Goal: Information Seeking & Learning: Learn about a topic

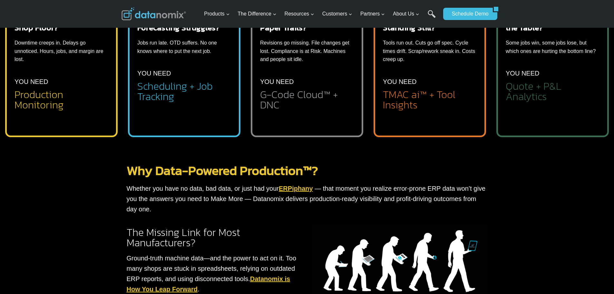
scroll to position [296, 0]
drag, startPoint x: 116, startPoint y: 191, endPoint x: 122, endPoint y: 186, distance: 7.5
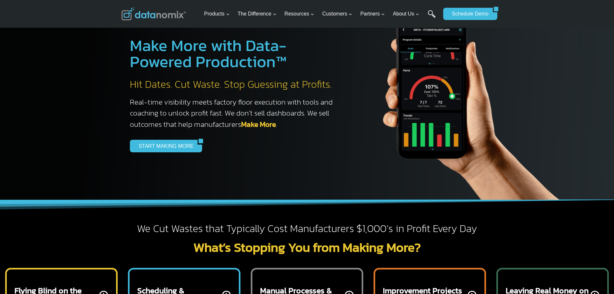
scroll to position [0, 0]
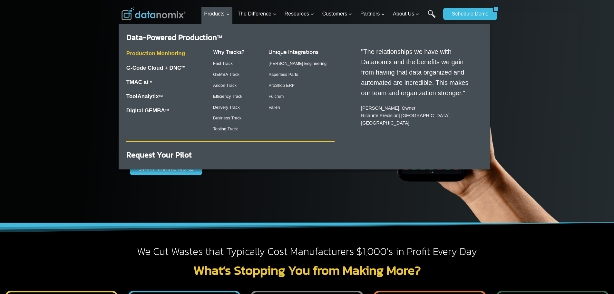
click at [173, 52] on link "Production Monitoring" at bounding box center [155, 53] width 59 height 6
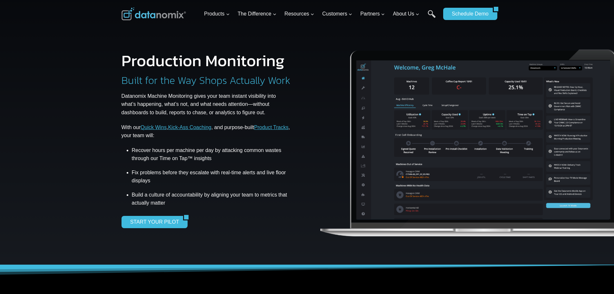
click at [122, 108] on p "Datanomix Machine Monitoring gives your team instant visibility into what’s hap…" at bounding box center [207, 104] width 170 height 25
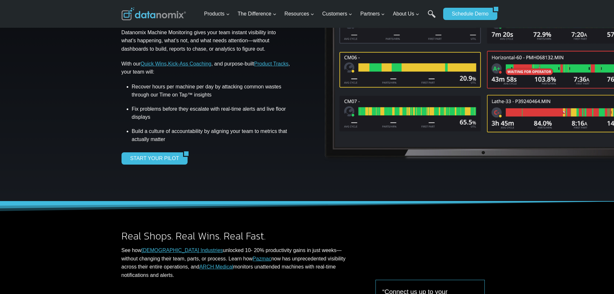
scroll to position [64, 0]
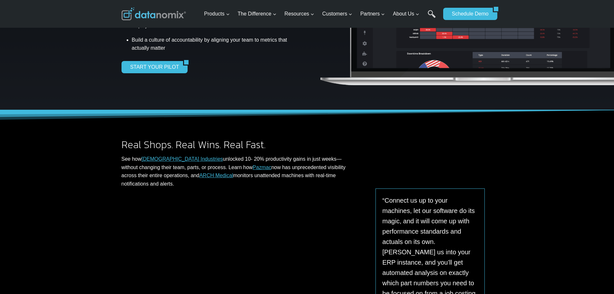
click at [93, 166] on div "Real Shops. Real Wins. Real Fast. See how Hastreiter Industries unlocked 10- 20…" at bounding box center [307, 230] width 614 height 241
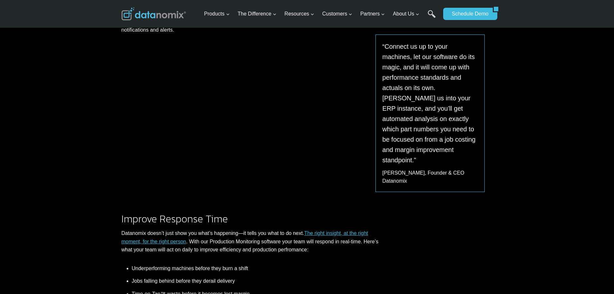
click at [92, 164] on div "Real Shops. Real Wins. Real Fast. See how Hastreiter Industries unlocked 10- 20…" at bounding box center [307, 76] width 614 height 241
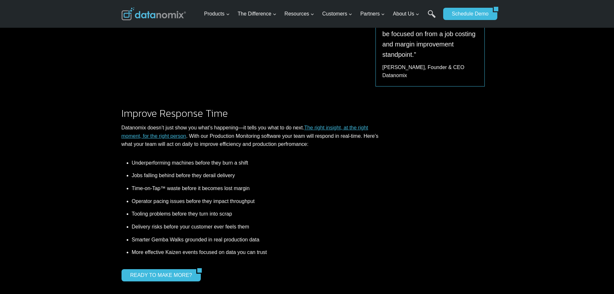
scroll to position [419, 0]
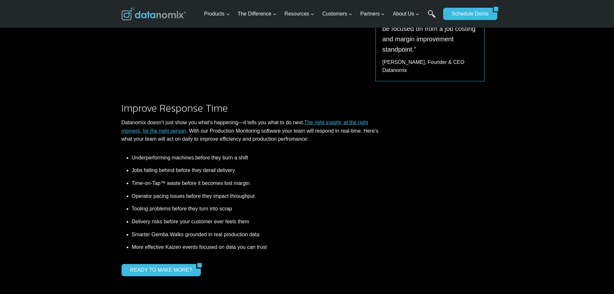
click at [78, 154] on div "Improve Response Time Datanomix doesn’t just show you what’s happening—it tells…" at bounding box center [307, 181] width 614 height 190
click at [93, 143] on div "Improve Response Time Datanomix doesn’t just show you what’s happening—it tells…" at bounding box center [307, 181] width 614 height 190
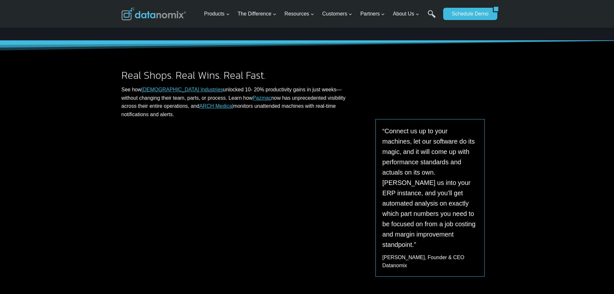
scroll to position [0, 0]
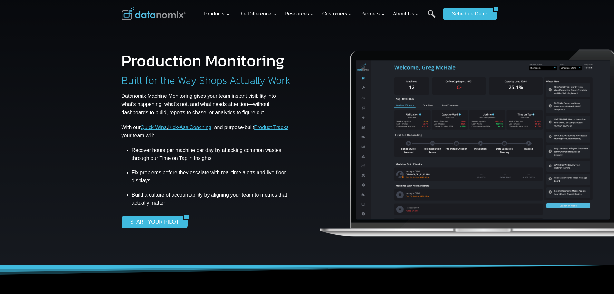
click at [126, 104] on p "Datanomix Machine Monitoring gives your team instant visibility into what’s hap…" at bounding box center [207, 104] width 170 height 25
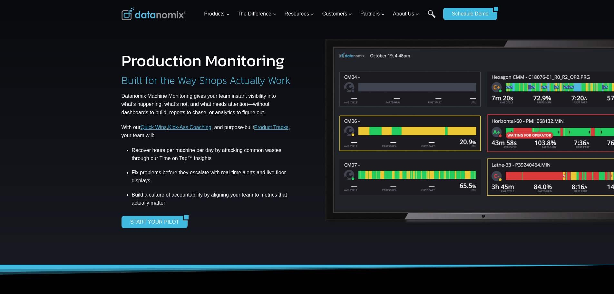
click at [101, 105] on div at bounding box center [307, 132] width 614 height 265
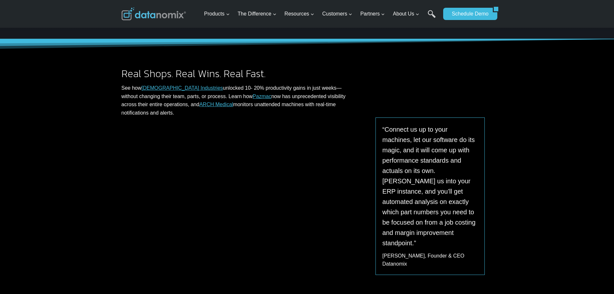
click at [70, 126] on div "Real Shops. Real Wins. Real Fast. See how Hastreiter Industries unlocked 10- 20…" at bounding box center [307, 159] width 614 height 241
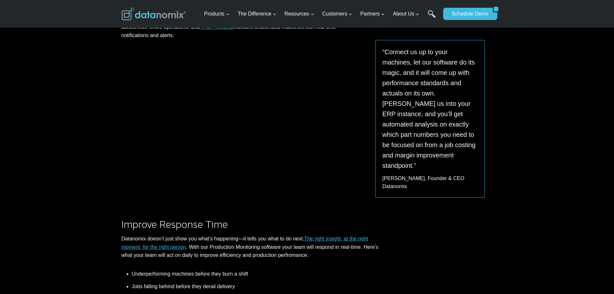
scroll to position [316, 0]
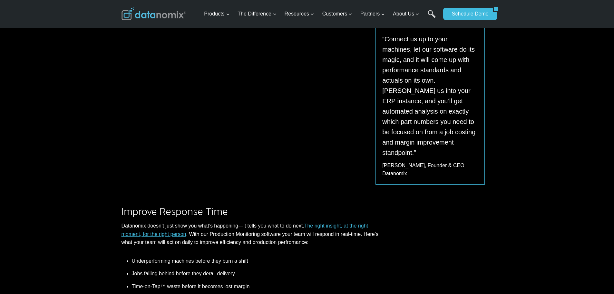
drag, startPoint x: 61, startPoint y: 187, endPoint x: 90, endPoint y: 142, distance: 53.8
click at [64, 189] on div "Improve Response Time Datanomix doesn’t just show you what’s happening—it tells…" at bounding box center [307, 284] width 614 height 190
drag, startPoint x: 90, startPoint y: 142, endPoint x: 77, endPoint y: 138, distance: 13.2
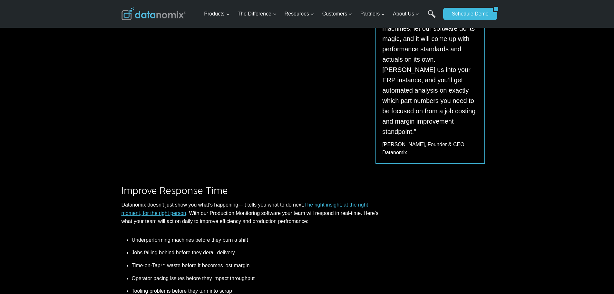
scroll to position [348, 0]
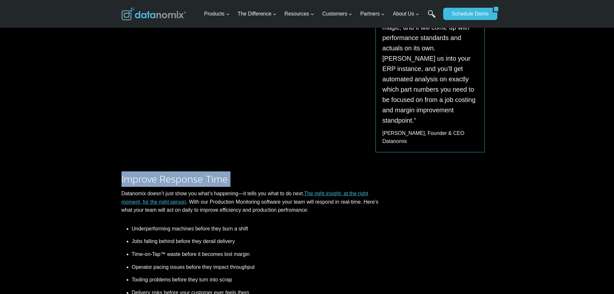
click at [79, 165] on div "Improve Response Time Datanomix doesn’t just show you what’s happening—it tells…" at bounding box center [307, 252] width 614 height 190
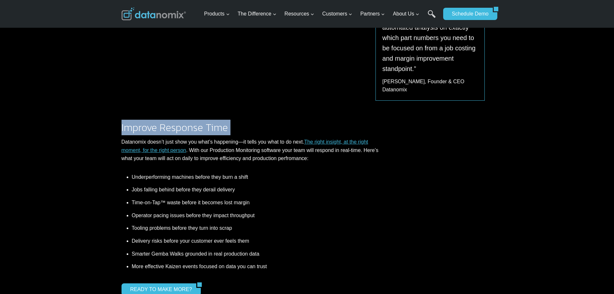
scroll to position [413, 0]
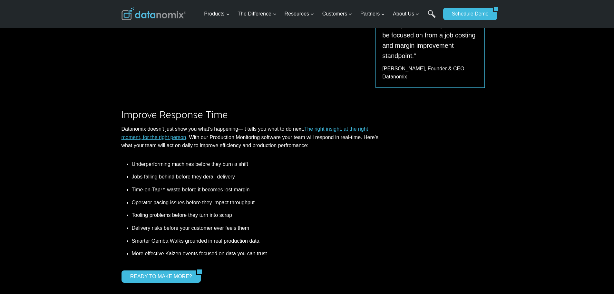
click at [124, 160] on ul "Underperforming machines before they burn a shift Jobs falling behind before th…" at bounding box center [251, 210] width 259 height 100
click at [113, 149] on div "Improve Response Time Datanomix doesn’t just show you what’s happening—it tells…" at bounding box center [307, 188] width 614 height 190
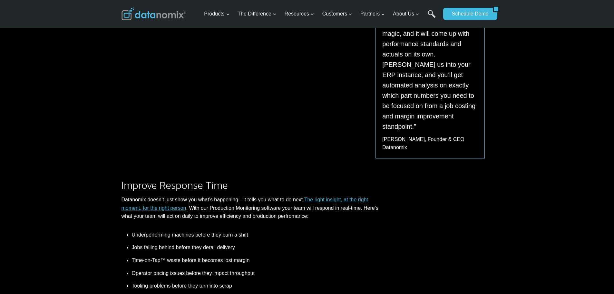
scroll to position [316, 0]
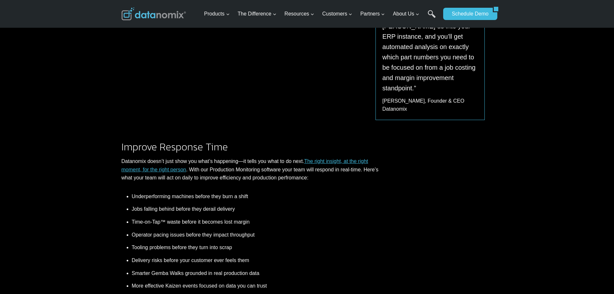
drag, startPoint x: 81, startPoint y: 166, endPoint x: 79, endPoint y: 151, distance: 15.2
click at [81, 165] on div "Improve Response Time Datanomix doesn’t just show you what’s happening—it tells…" at bounding box center [307, 220] width 614 height 190
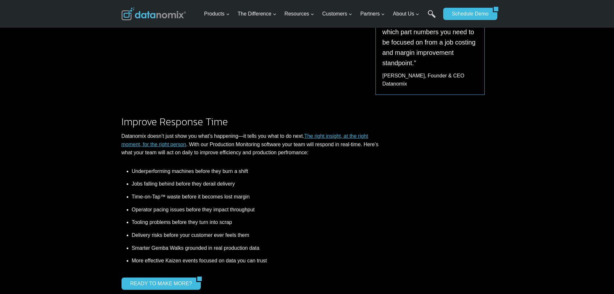
scroll to position [406, 0]
click at [110, 151] on div "Improve Response Time Datanomix doesn’t just show you what’s happening—it tells…" at bounding box center [307, 194] width 614 height 190
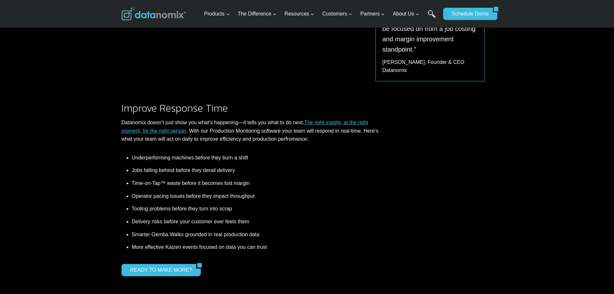
scroll to position [432, 0]
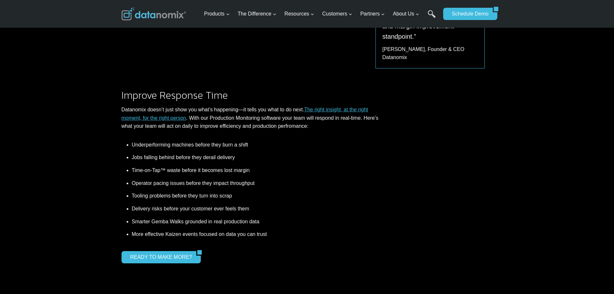
click at [181, 177] on li "Operator pacing issues before they impact throughput" at bounding box center [256, 183] width 248 height 13
click at [119, 157] on div "Improve Response Time Datanomix doesn’t just show you what’s happening—it tells…" at bounding box center [307, 168] width 387 height 190
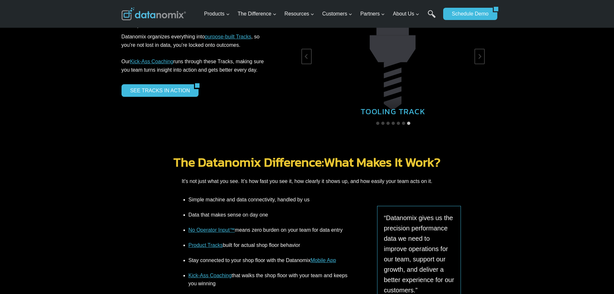
scroll to position [1148, 0]
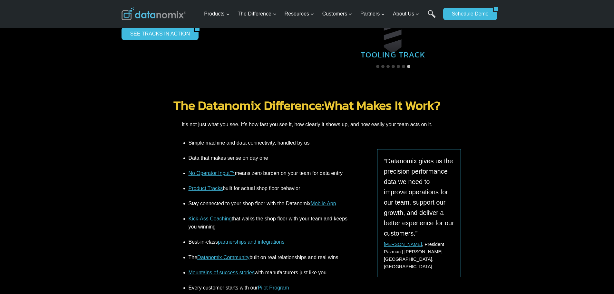
click at [98, 139] on div "Simple machine and data connectivity, handled by us Data that makes sense on da…" at bounding box center [307, 239] width 614 height 200
click at [108, 139] on div "Simple machine and data connectivity, handled by us Data that makes sense on da…" at bounding box center [307, 239] width 614 height 200
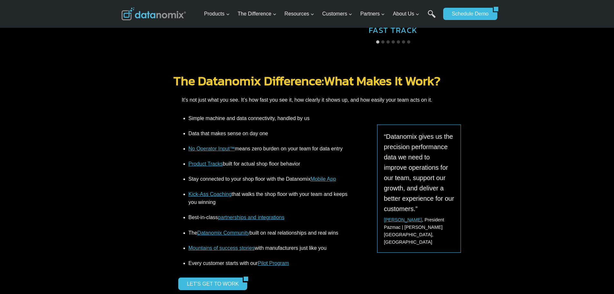
scroll to position [1174, 0]
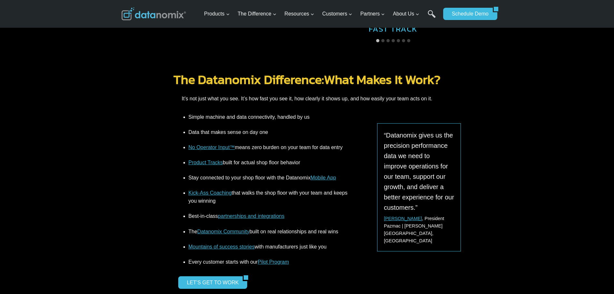
click at [133, 120] on div "Simple machine and data connectivity, handled by us Data that makes sense on da…" at bounding box center [307, 213] width 387 height 200
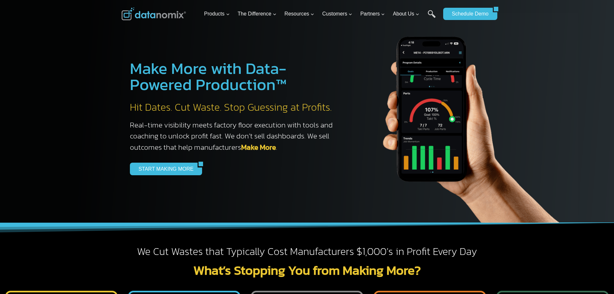
click at [93, 114] on div at bounding box center [307, 111] width 614 height 223
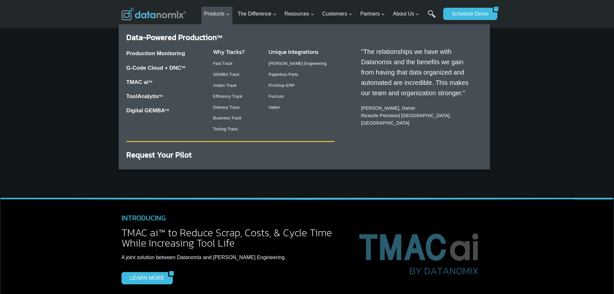
scroll to position [1483, 0]
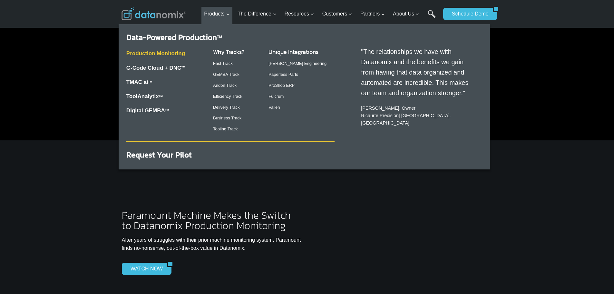
click at [164, 54] on link "Production Monitoring" at bounding box center [155, 53] width 59 height 6
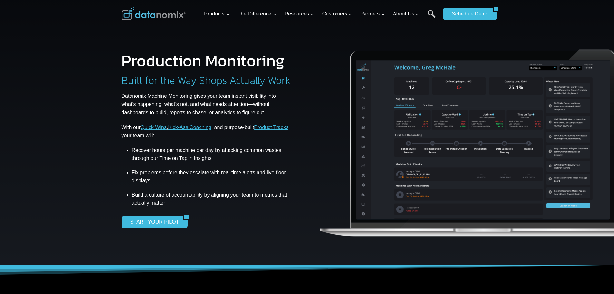
click at [159, 13] on img at bounding box center [154, 13] width 64 height 13
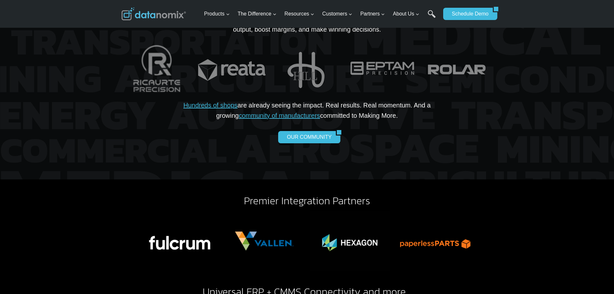
scroll to position [1193, 0]
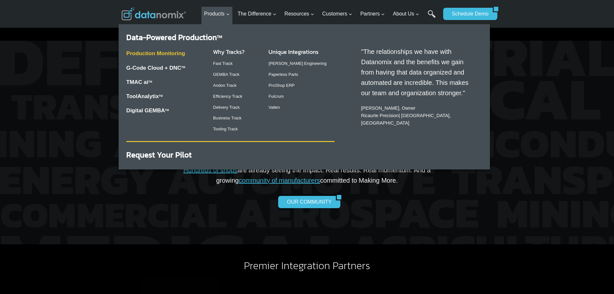
click at [163, 54] on link "Production Monitoring" at bounding box center [155, 53] width 59 height 6
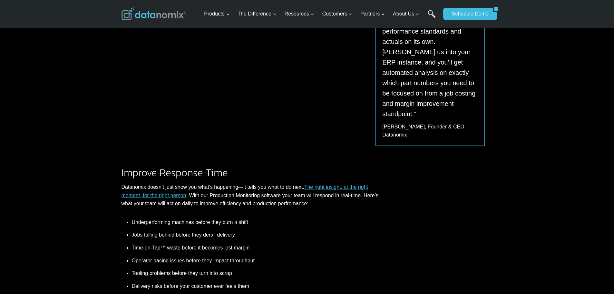
scroll to position [451, 0]
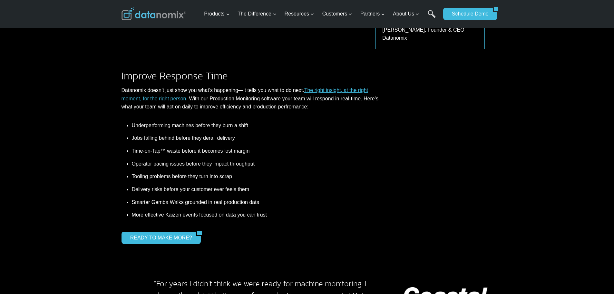
click at [98, 151] on div "Improve Response Time Datanomix doesn’t just show you what’s happening—it tells…" at bounding box center [307, 149] width 614 height 190
click at [122, 129] on div "Improve Response Time Datanomix doesn’t just show you what’s happening—it tells…" at bounding box center [307, 149] width 387 height 190
click at [114, 113] on div "Improve Response Time Datanomix doesn’t just show you what’s happening—it tells…" at bounding box center [307, 149] width 614 height 190
click at [116, 112] on div "Improve Response Time Datanomix doesn’t just show you what’s happening—it tells…" at bounding box center [307, 149] width 387 height 190
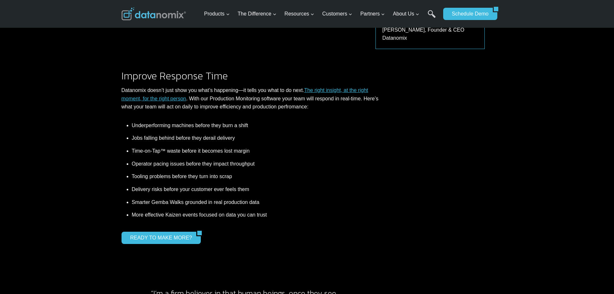
click at [107, 101] on div "Improve Response Time Datanomix doesn’t just show you what’s happening—it tells…" at bounding box center [307, 149] width 614 height 190
drag, startPoint x: 343, startPoint y: 159, endPoint x: 338, endPoint y: 170, distance: 11.4
click at [336, 170] on li "Tooling problems before they turn into scrap" at bounding box center [256, 176] width 248 height 13
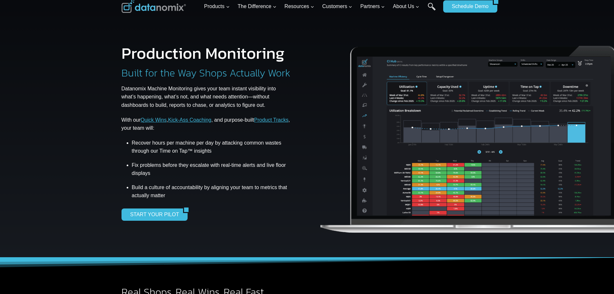
scroll to position [0, 0]
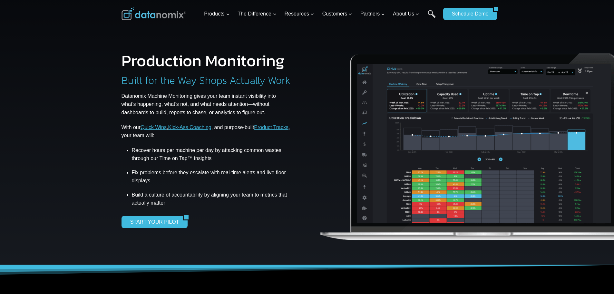
drag, startPoint x: 103, startPoint y: 113, endPoint x: 101, endPoint y: 103, distance: 9.8
click at [103, 111] on div at bounding box center [307, 132] width 614 height 265
drag, startPoint x: 94, startPoint y: 97, endPoint x: 94, endPoint y: 65, distance: 31.9
click at [93, 78] on div at bounding box center [307, 132] width 614 height 265
